Goal: Information Seeking & Learning: Learn about a topic

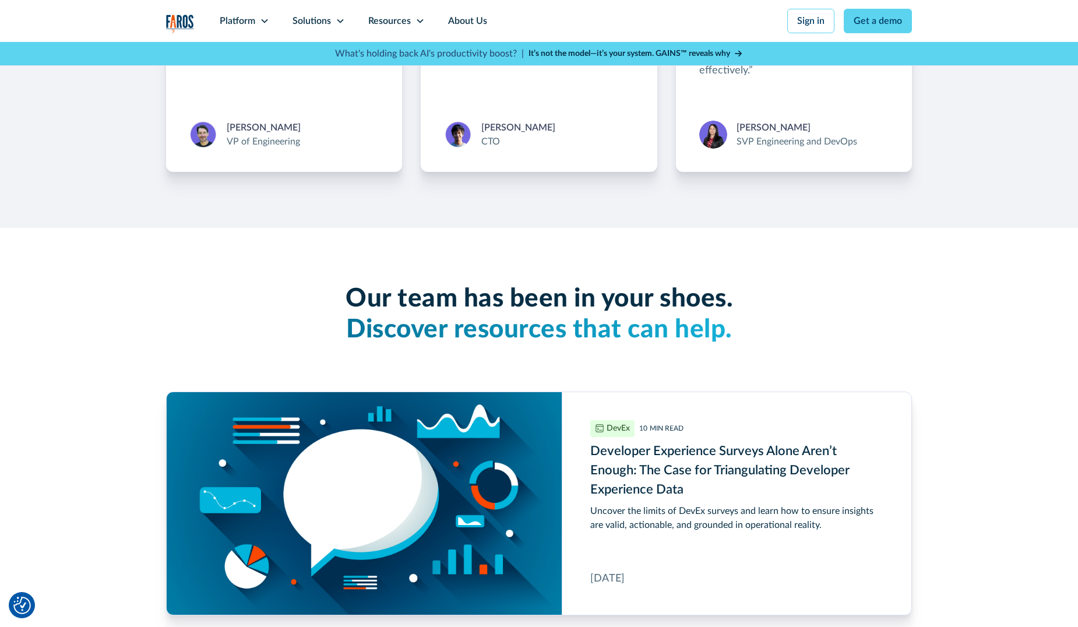
scroll to position [2797, 0]
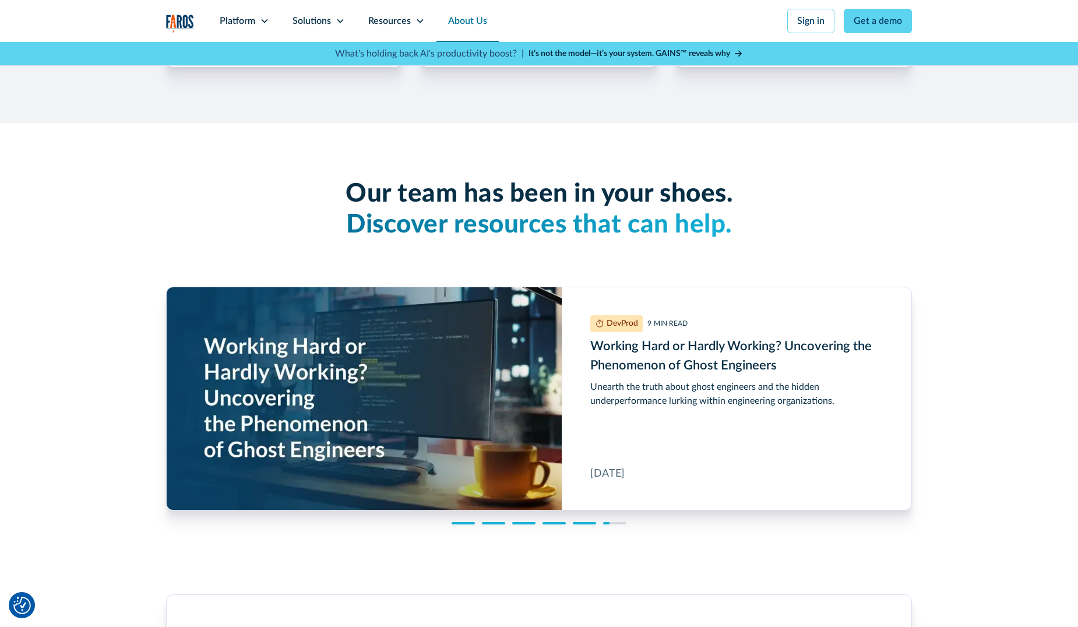
click at [467, 25] on link "About Us" at bounding box center [468, 21] width 62 height 42
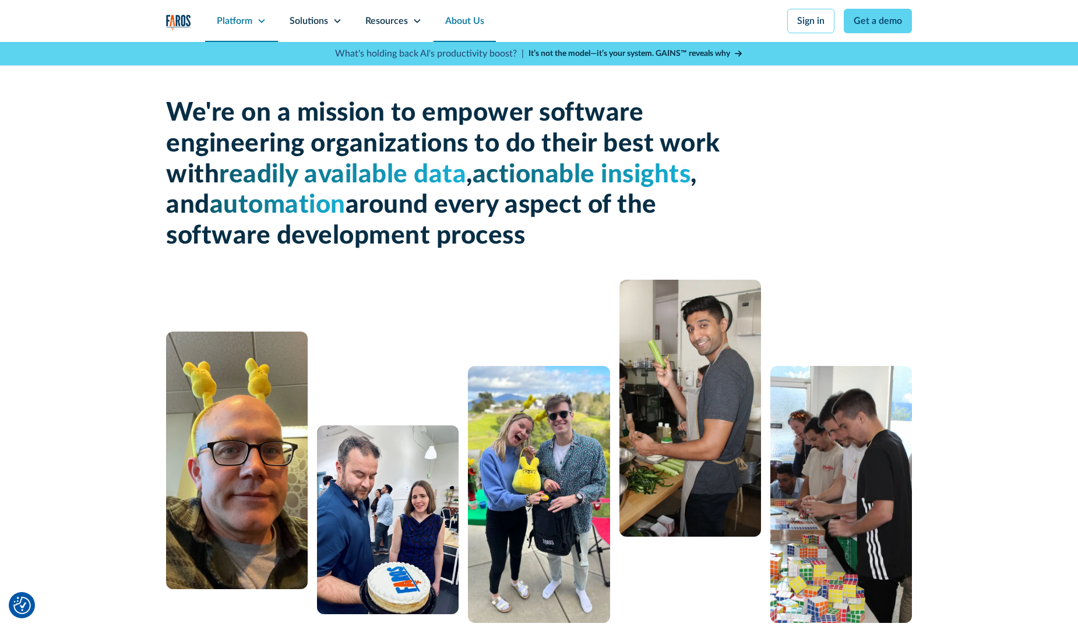
click at [245, 23] on div "Platform" at bounding box center [235, 21] width 36 height 14
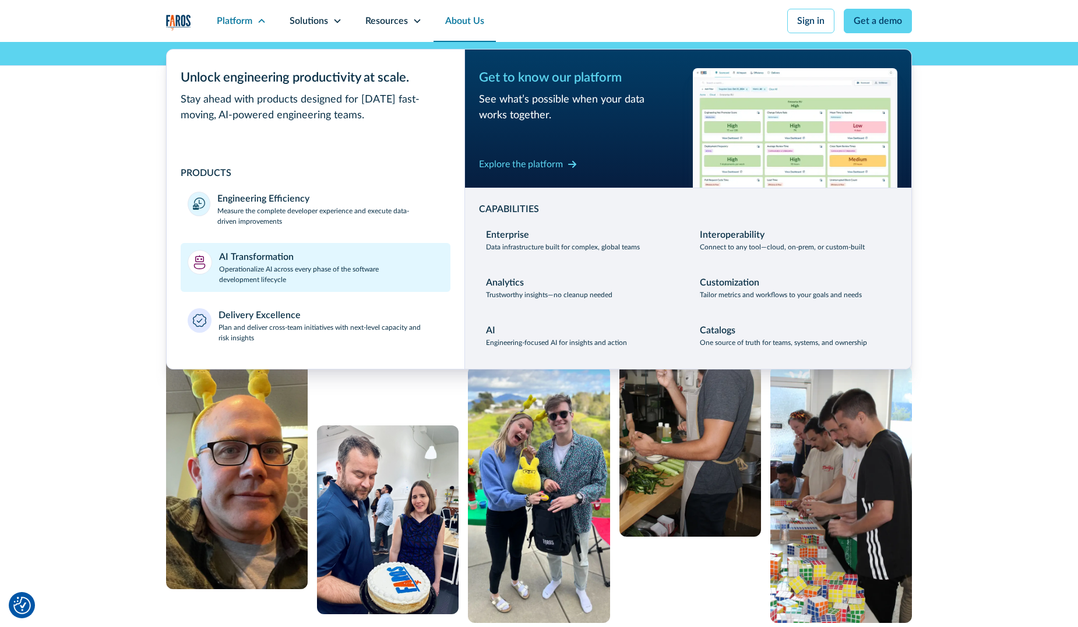
click at [260, 257] on div "AI Transformation" at bounding box center [256, 257] width 75 height 14
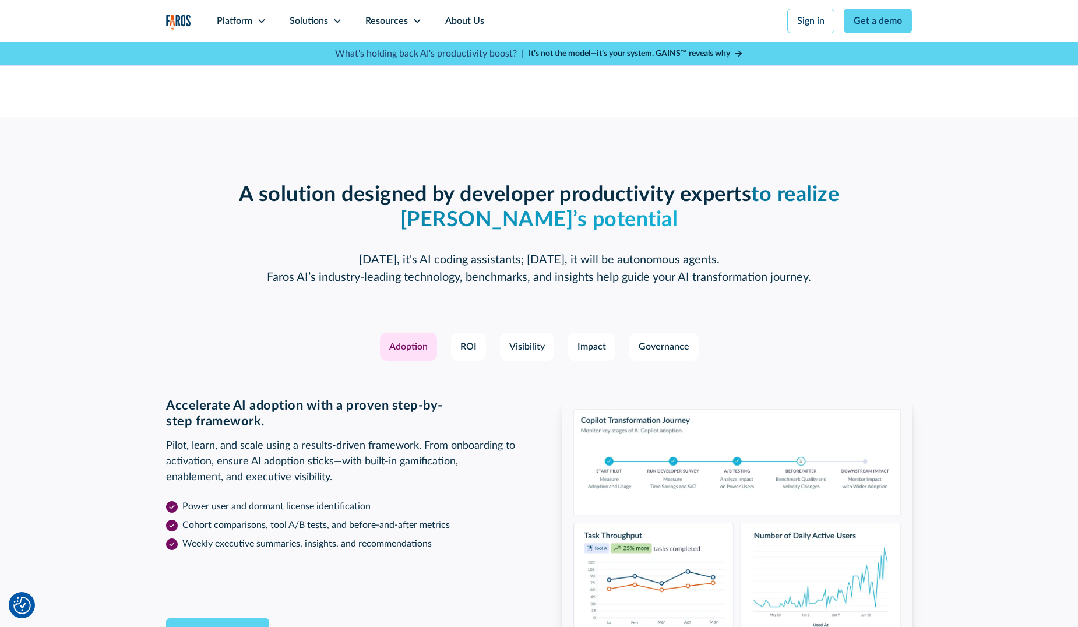
scroll to position [1515, 0]
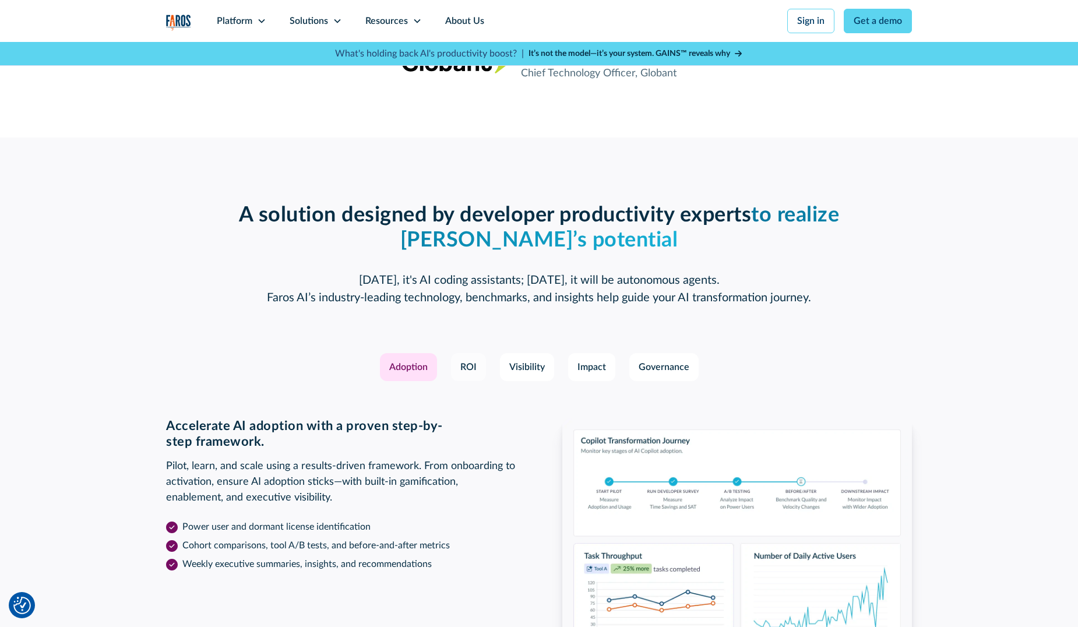
click at [456, 371] on link "ROI" at bounding box center [468, 367] width 35 height 28
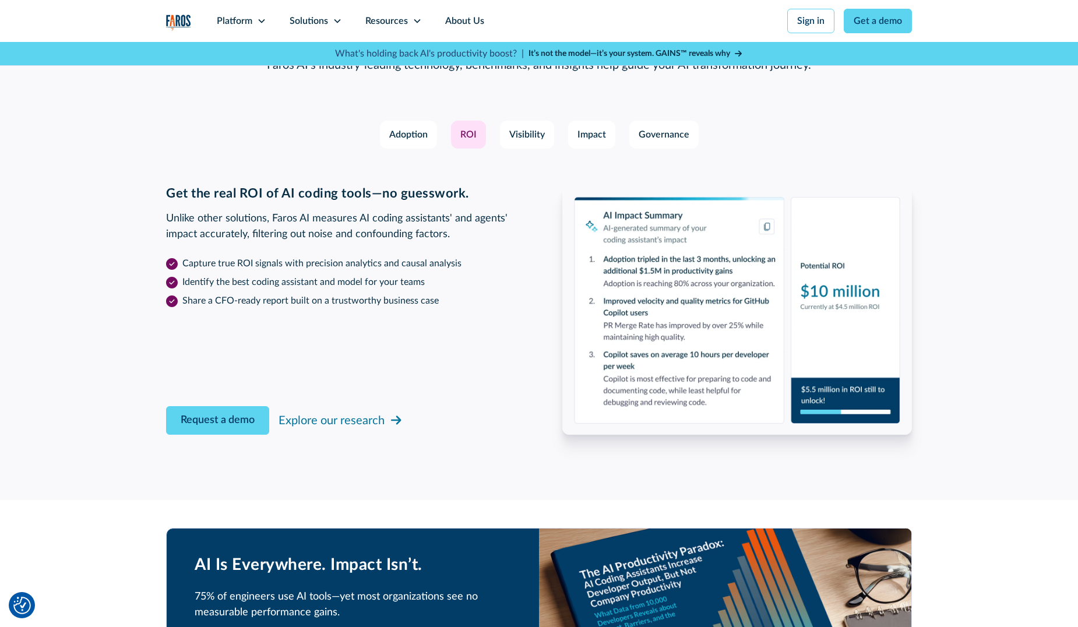
scroll to position [1748, 0]
click at [541, 133] on div "Visibility" at bounding box center [527, 134] width 36 height 14
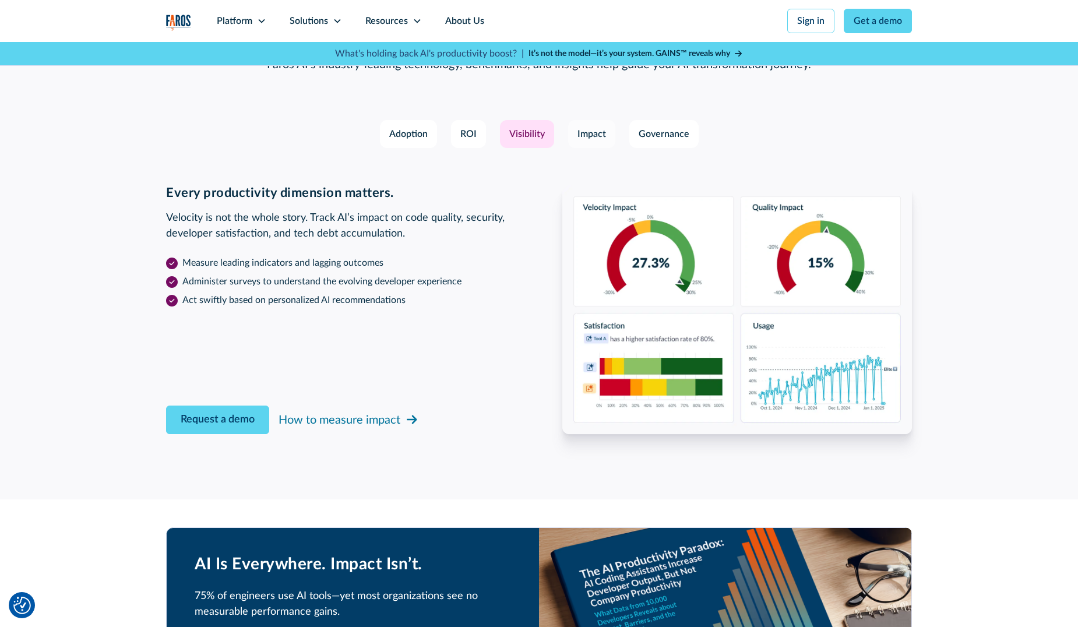
click at [585, 133] on div "Impact" at bounding box center [592, 134] width 29 height 14
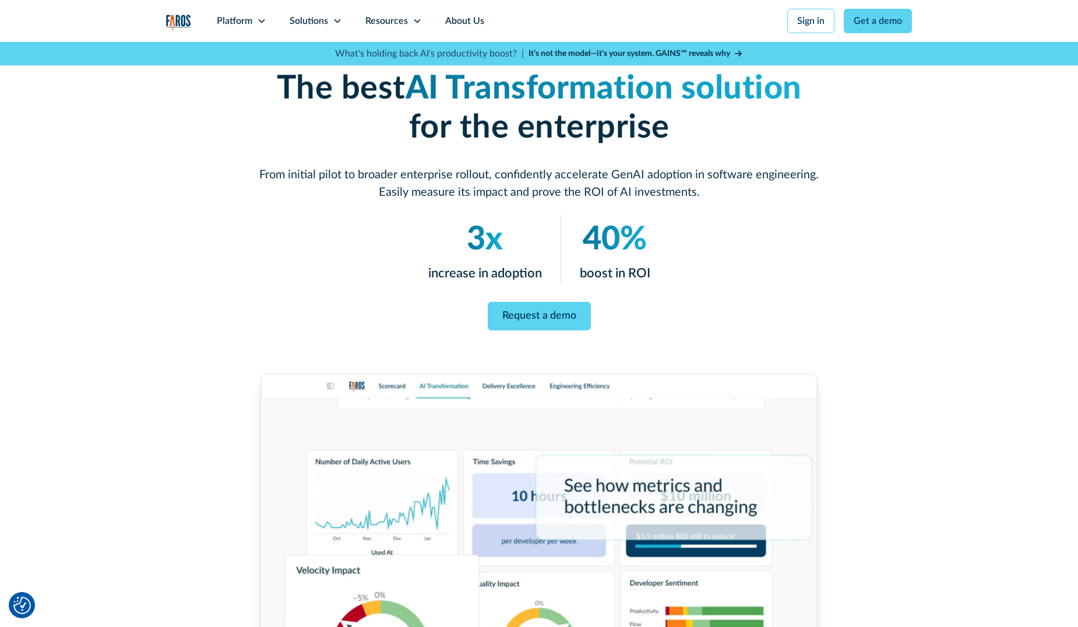
scroll to position [0, 0]
